Goal: Find specific page/section: Find specific page/section

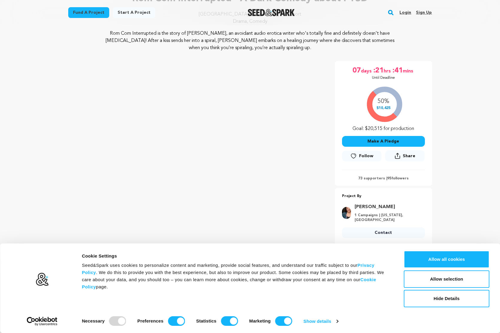
scroll to position [64, 0]
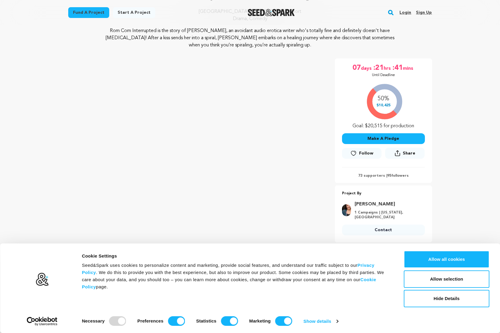
click at [367, 205] on link "[PERSON_NAME]" at bounding box center [388, 204] width 67 height 7
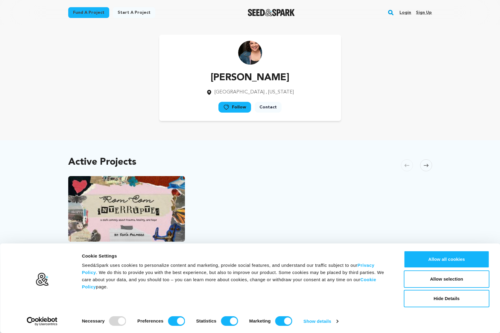
click at [255, 51] on img at bounding box center [250, 53] width 24 height 24
drag, startPoint x: 281, startPoint y: 79, endPoint x: 207, endPoint y: 76, distance: 73.7
click at [207, 75] on div "[PERSON_NAME] [GEOGRAPHIC_DATA] , [US_STATE] Follow" at bounding box center [250, 78] width 182 height 86
copy p "[PERSON_NAME]"
